Goal: Navigation & Orientation: Find specific page/section

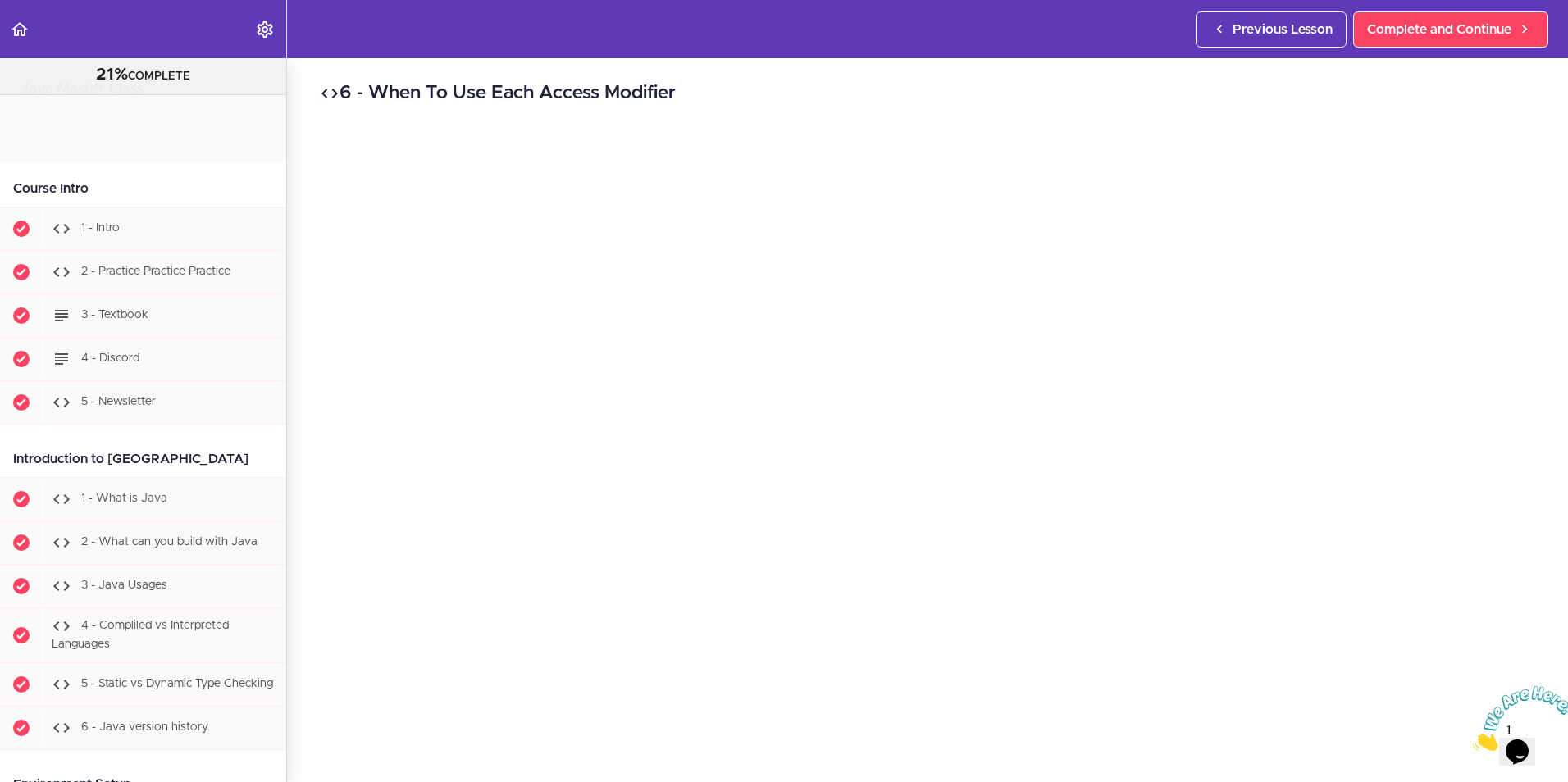
scroll to position [15251, 0]
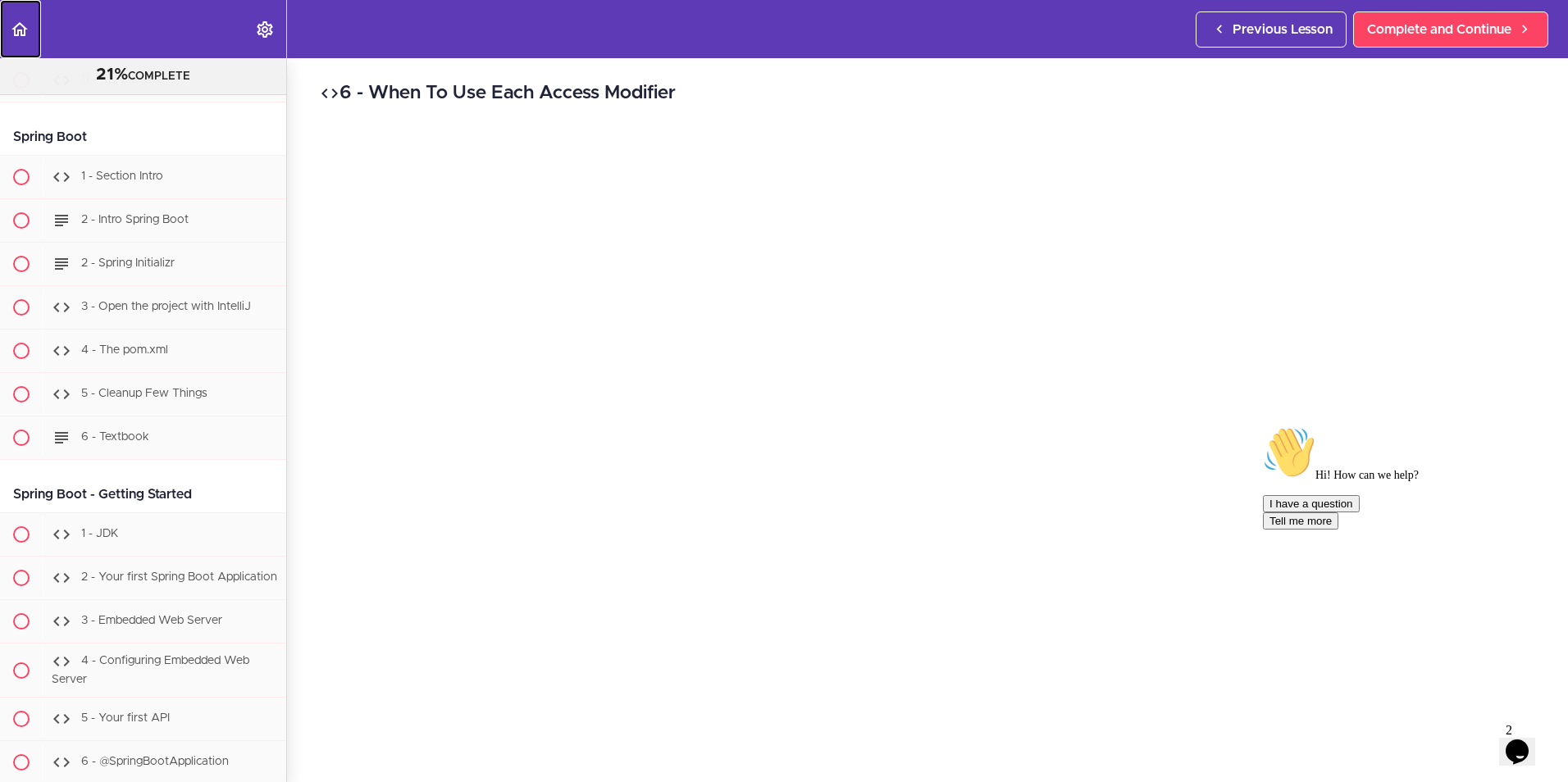
click at [17, 30] on use "Back to course curriculum" at bounding box center [19, 29] width 16 height 14
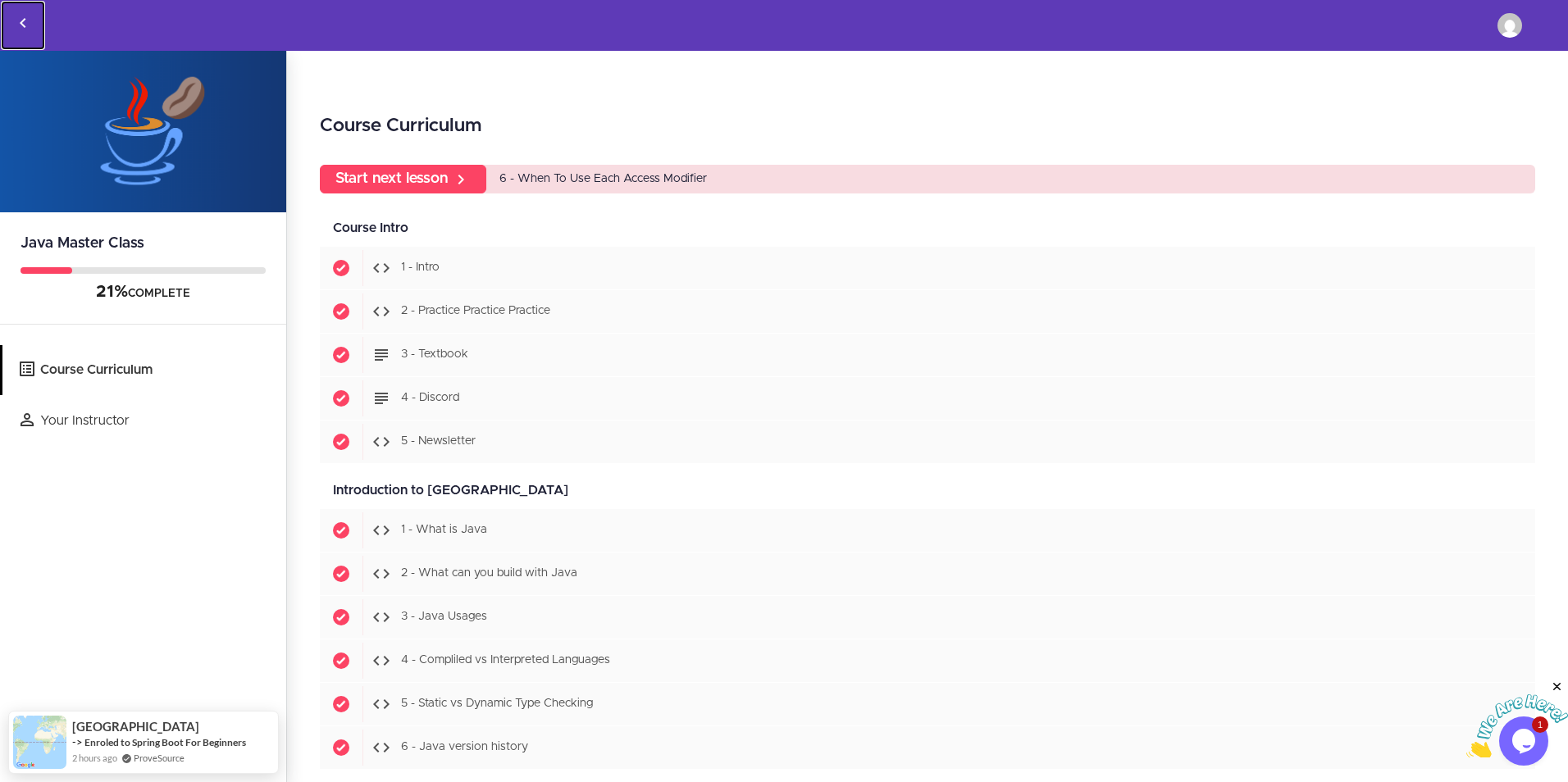
click at [22, 11] on link "Back to courses" at bounding box center [23, 25] width 44 height 49
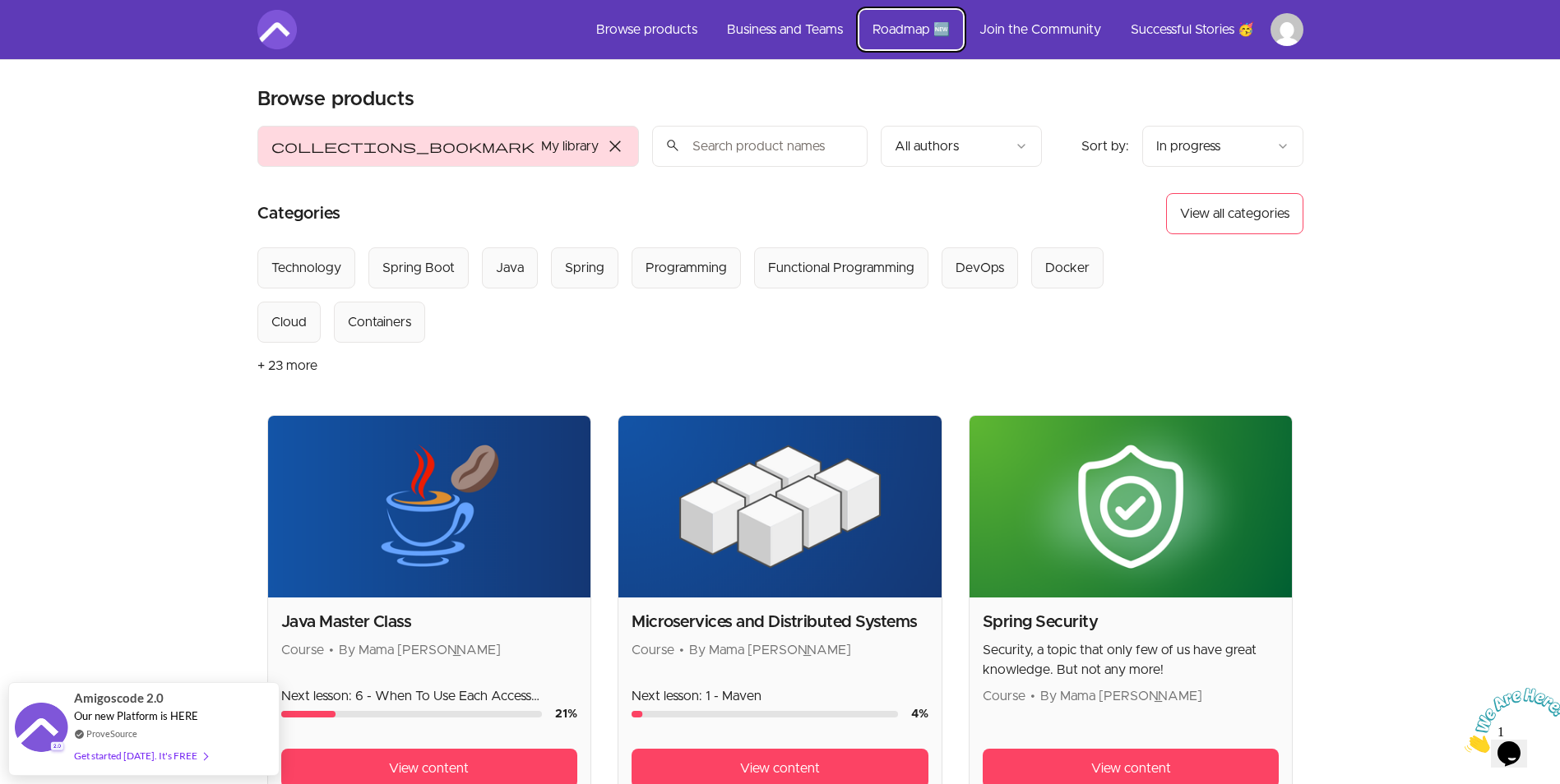
click at [892, 28] on link "Roadmap 🆕" at bounding box center [911, 29] width 104 height 39
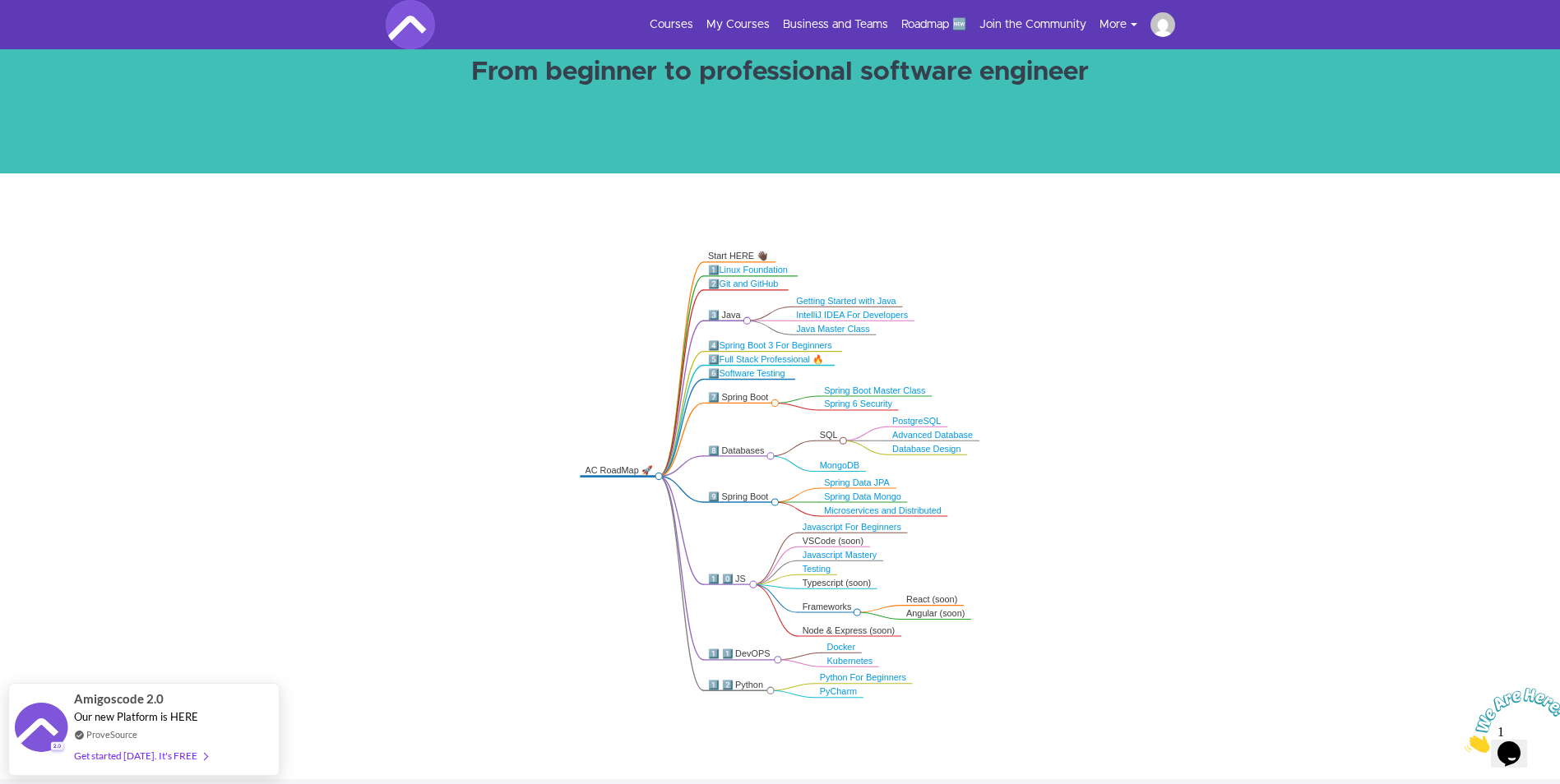
scroll to position [247, 0]
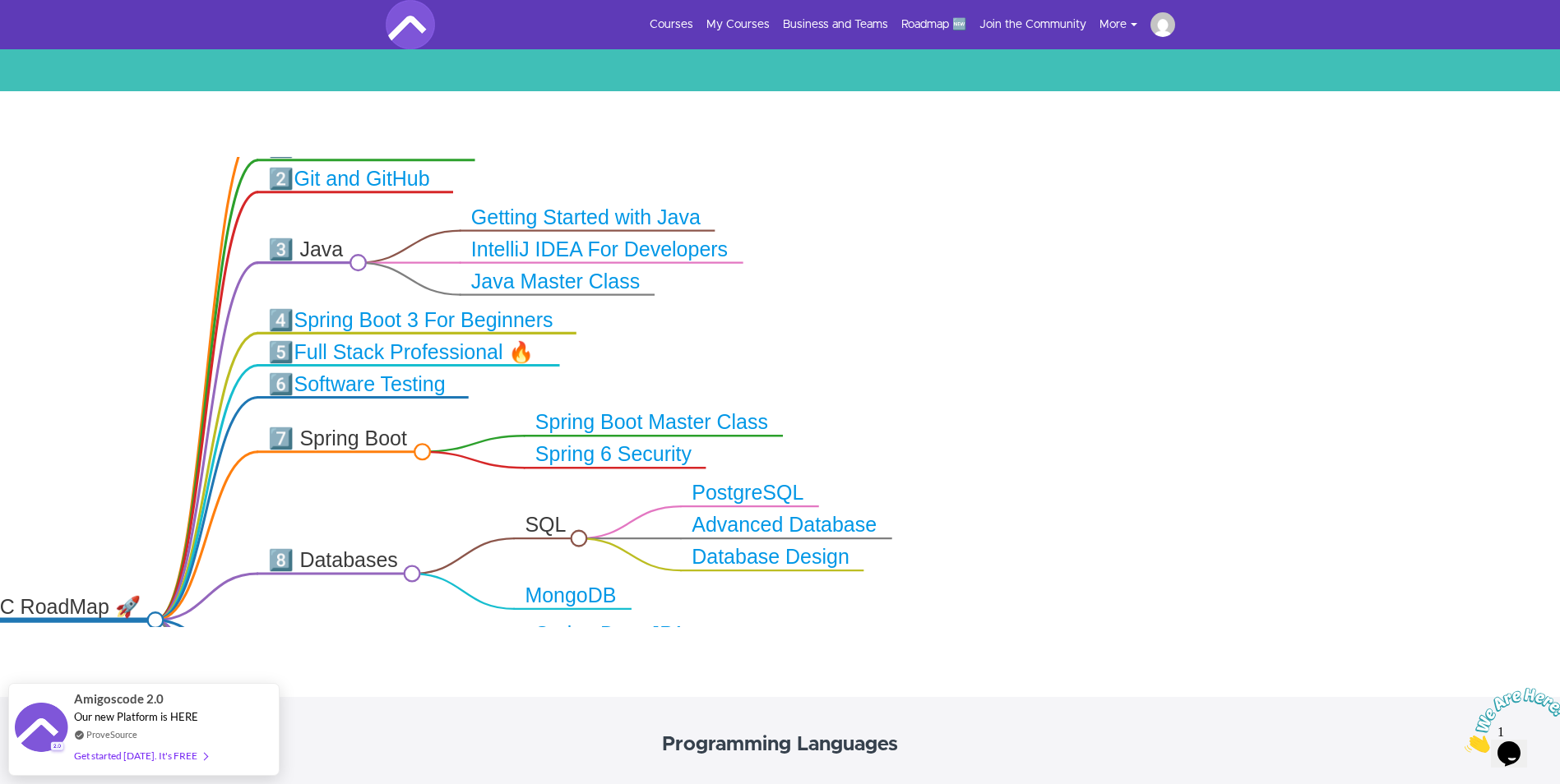
drag, startPoint x: 901, startPoint y: 308, endPoint x: 918, endPoint y: 166, distance: 143.0
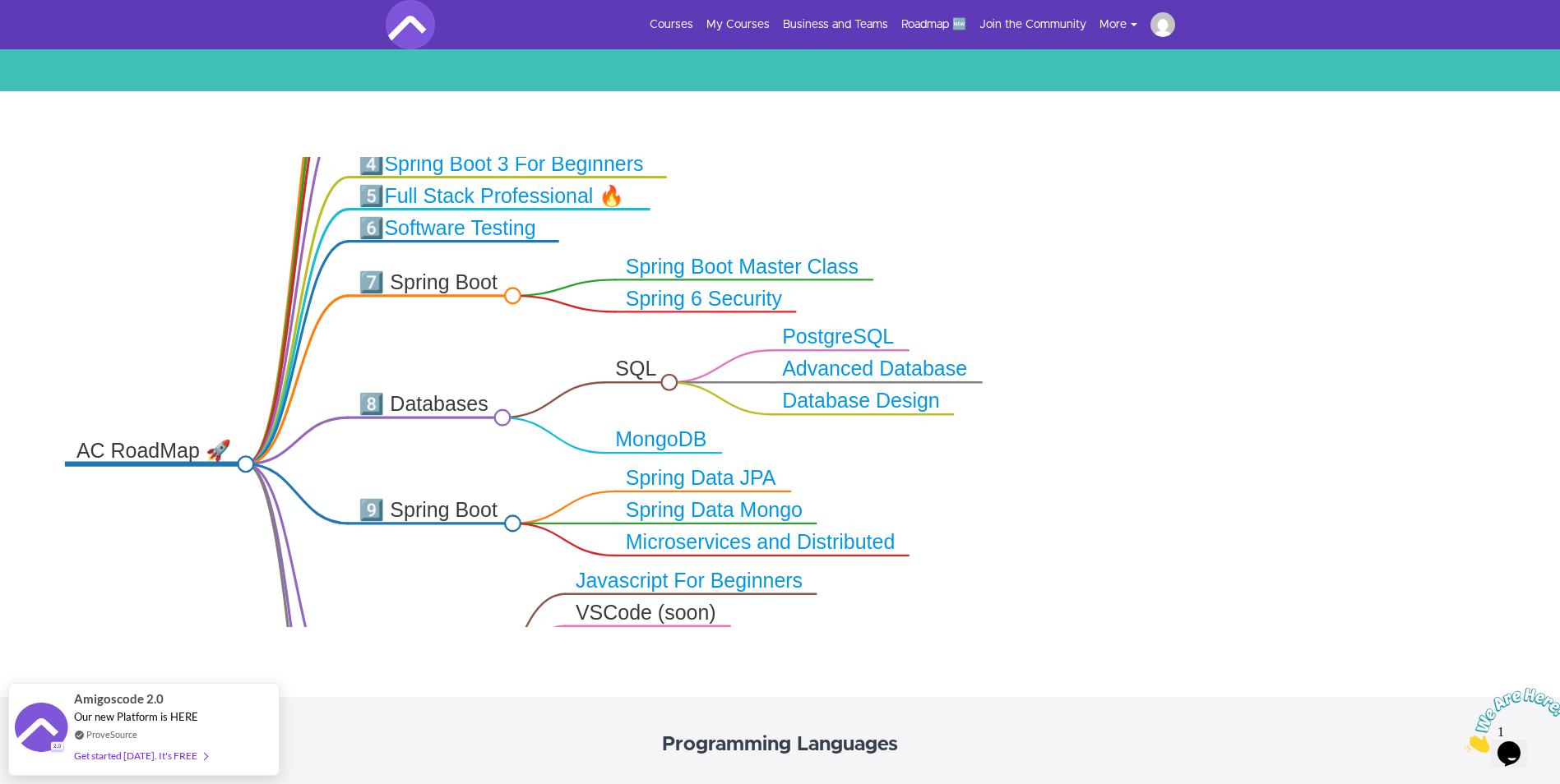
drag, startPoint x: 918, startPoint y: 166, endPoint x: 913, endPoint y: 111, distance: 55.2
click at [913, 111] on div ".markmap{font:300 16px/20px sans-serif}.markmap-link{fill:none}.markmap-node>ci…" at bounding box center [780, 393] width 1560 height 606
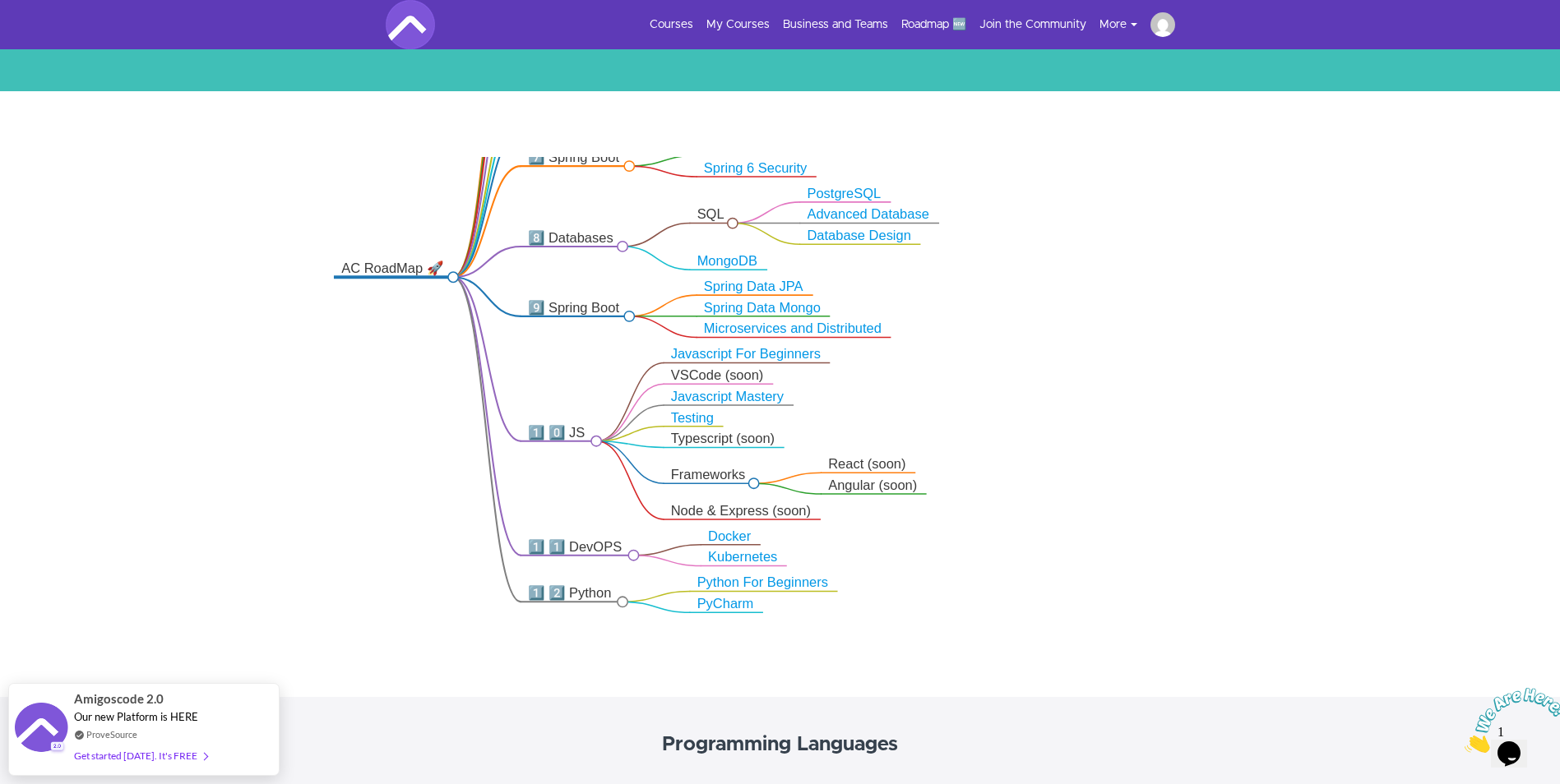
drag, startPoint x: 1073, startPoint y: 246, endPoint x: 1042, endPoint y: 139, distance: 111.4
click at [1042, 139] on div ".markmap{font:300 16px/20px sans-serif}.markmap-link{fill:none}.markmap-node>ci…" at bounding box center [780, 393] width 1560 height 606
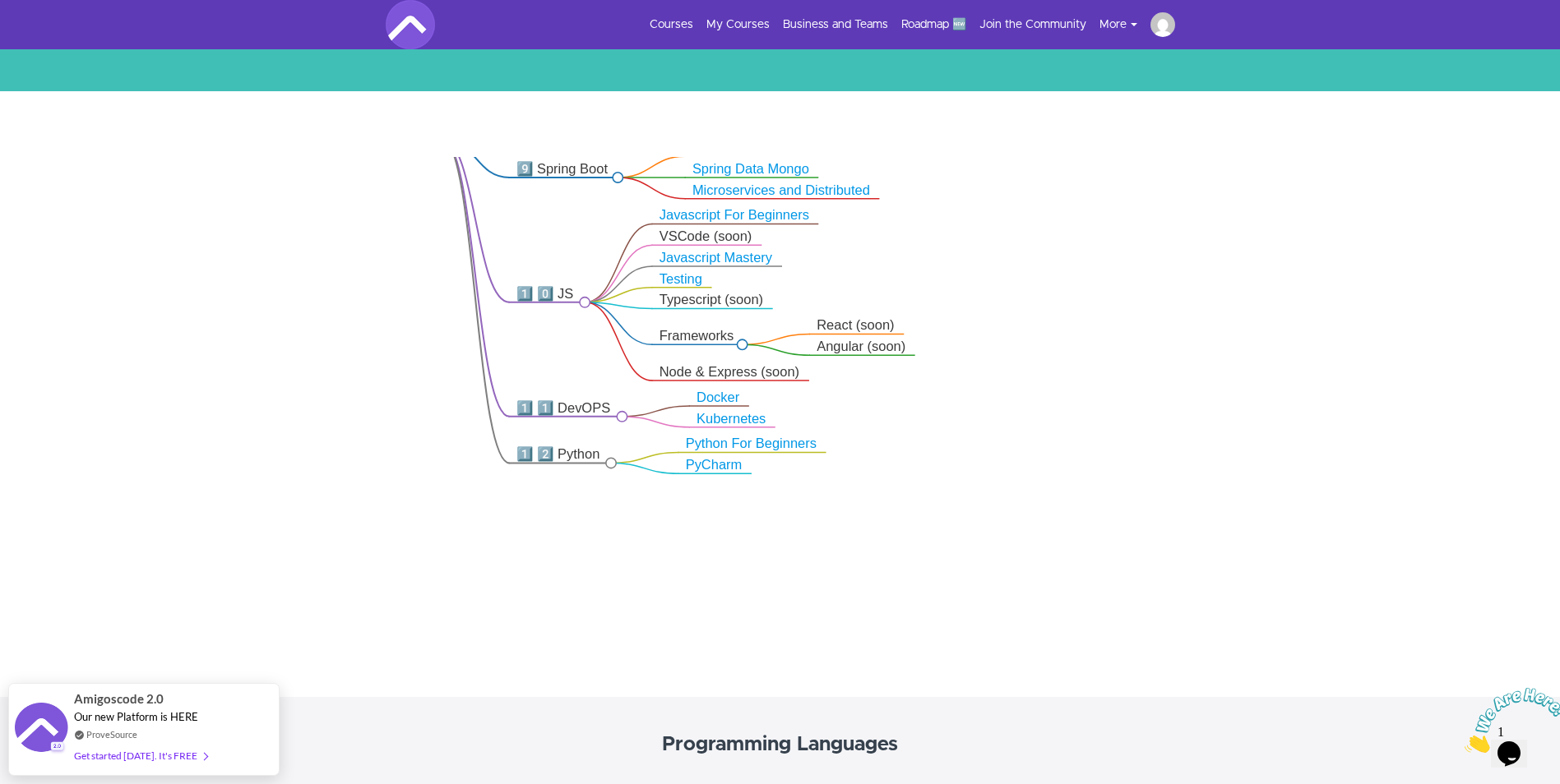
drag, startPoint x: 1069, startPoint y: 313, endPoint x: 1058, endPoint y: 175, distance: 138.4
click at [1058, 175] on icon ".markmap{font:300 16px/20px sans-serif}.markmap-link{fill:none}.markmap-node>ci…" at bounding box center [780, 392] width 1560 height 470
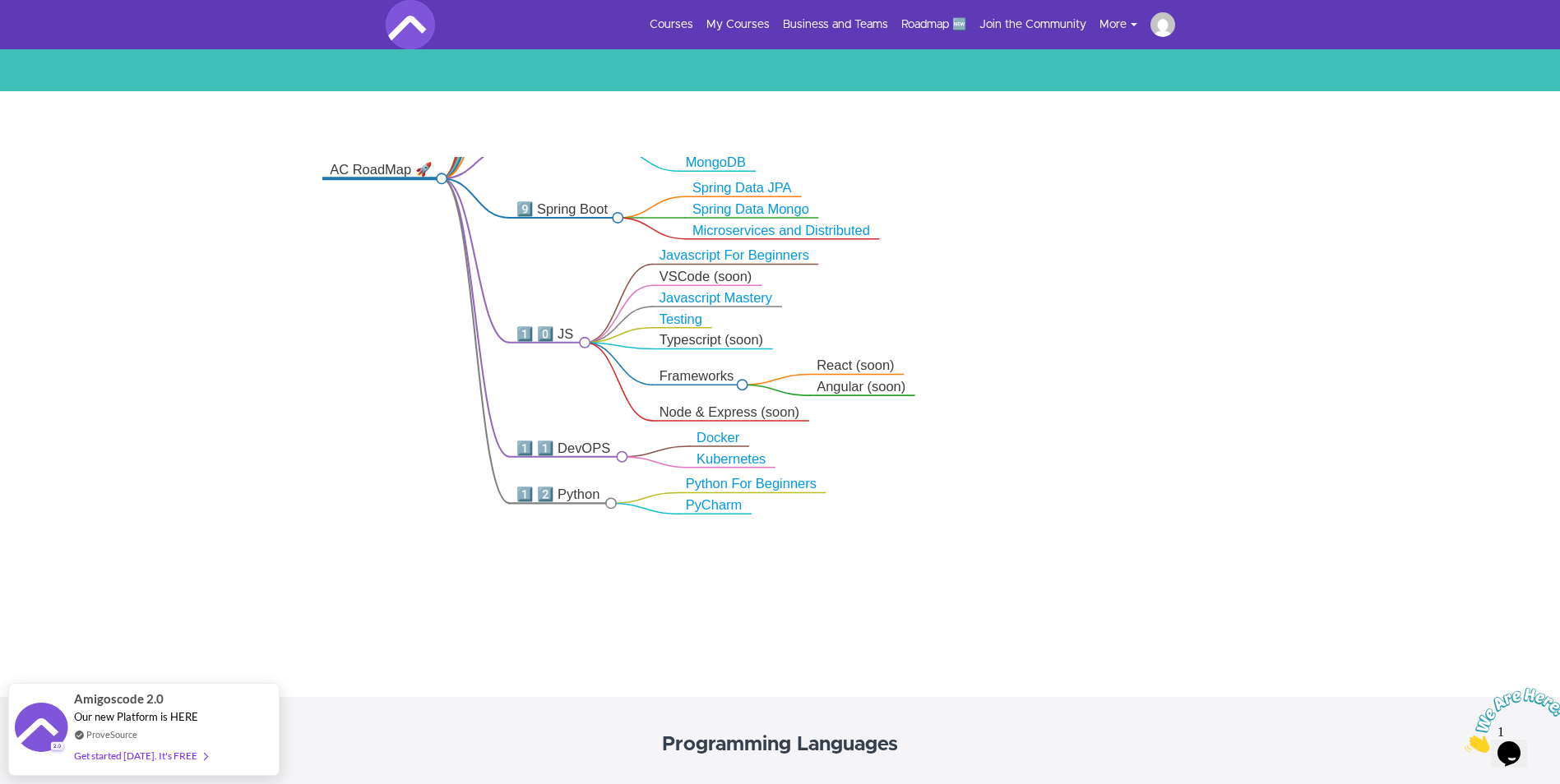
drag, startPoint x: 1062, startPoint y: 227, endPoint x: 1068, endPoint y: 320, distance: 93.2
click at [1068, 320] on icon ".markmap{font:300 16px/20px sans-serif}.markmap-link{fill:none}.markmap-node>ci…" at bounding box center [780, 392] width 1560 height 470
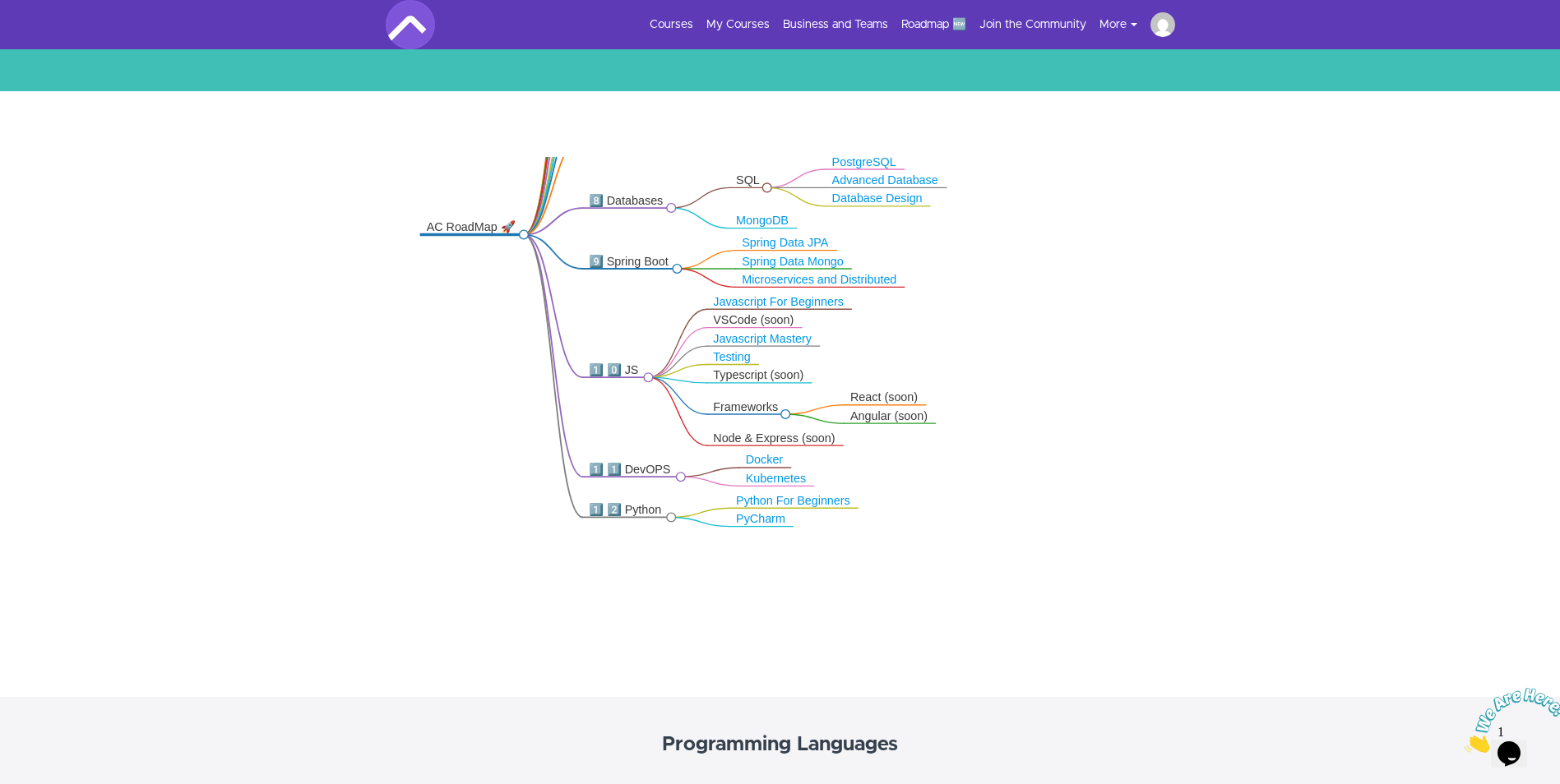
click at [730, 12] on ul "Courses My Courses Business and Teams Roadmap 🆕 Join the Community More Success…" at bounding box center [905, 25] width 539 height 25
click at [676, 22] on link "Courses" at bounding box center [671, 24] width 43 height 16
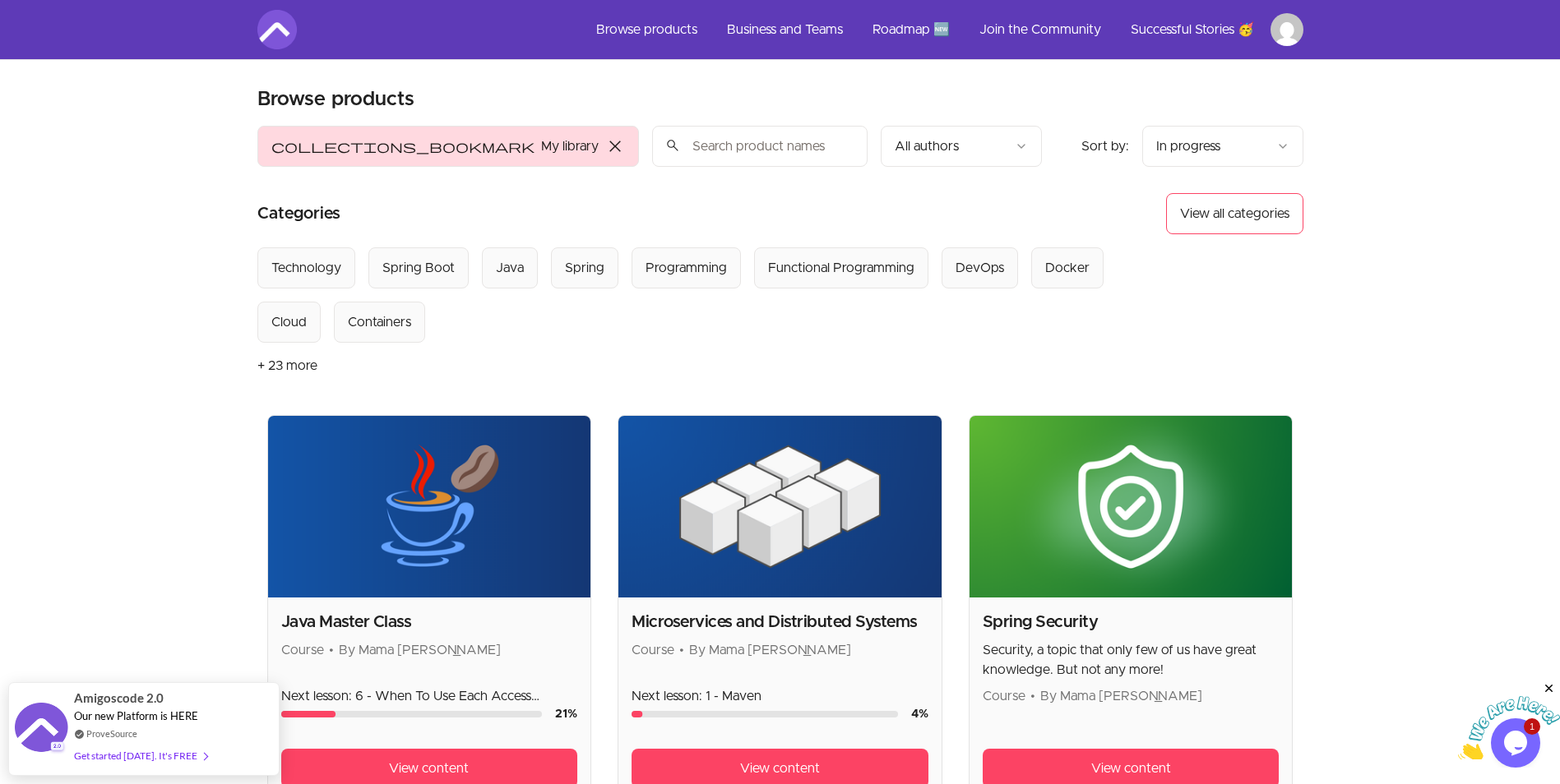
scroll to position [247, 0]
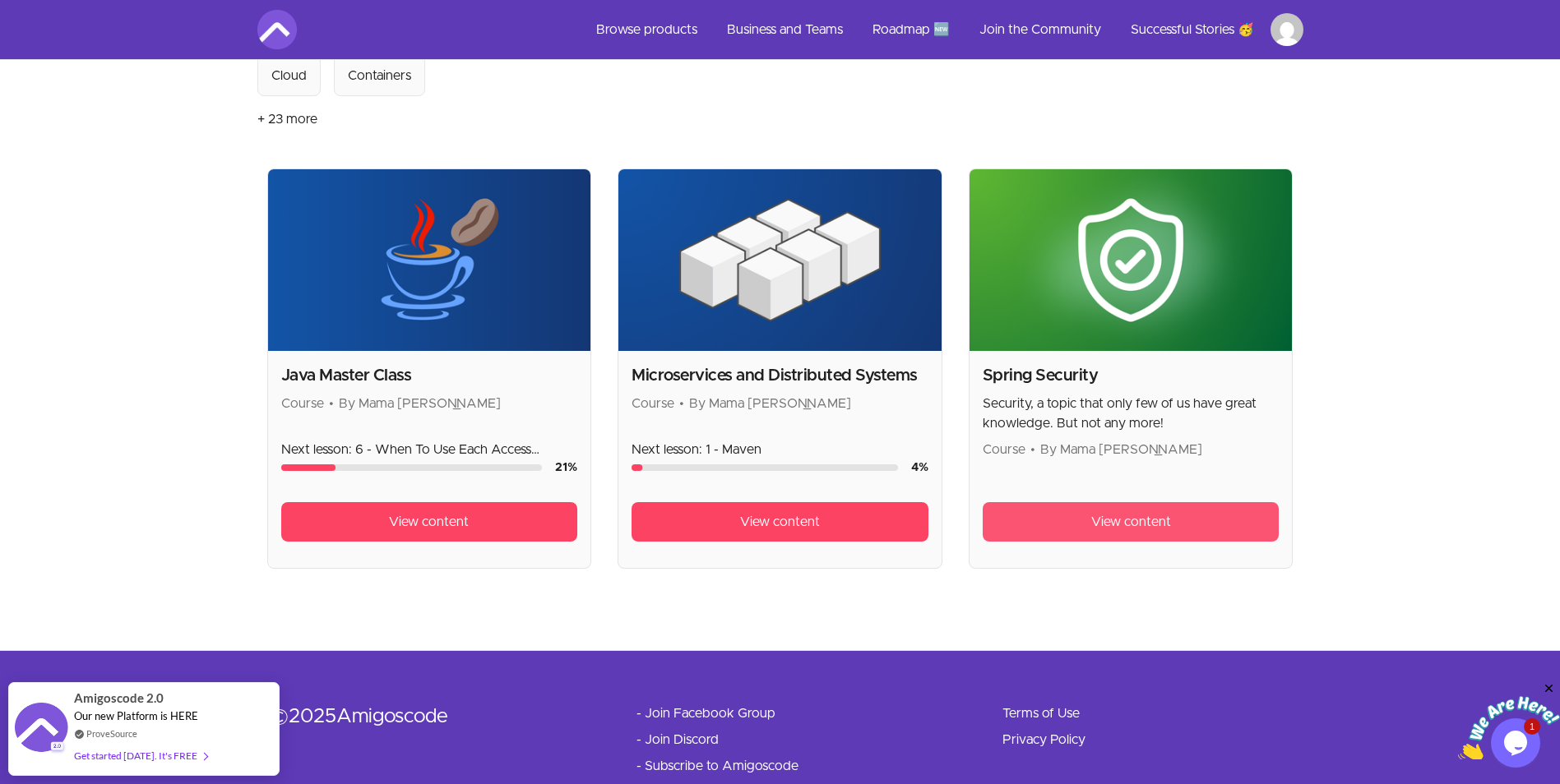
click at [1068, 518] on link "View content" at bounding box center [1131, 521] width 297 height 39
